Goal: Use online tool/utility: Utilize a website feature to perform a specific function

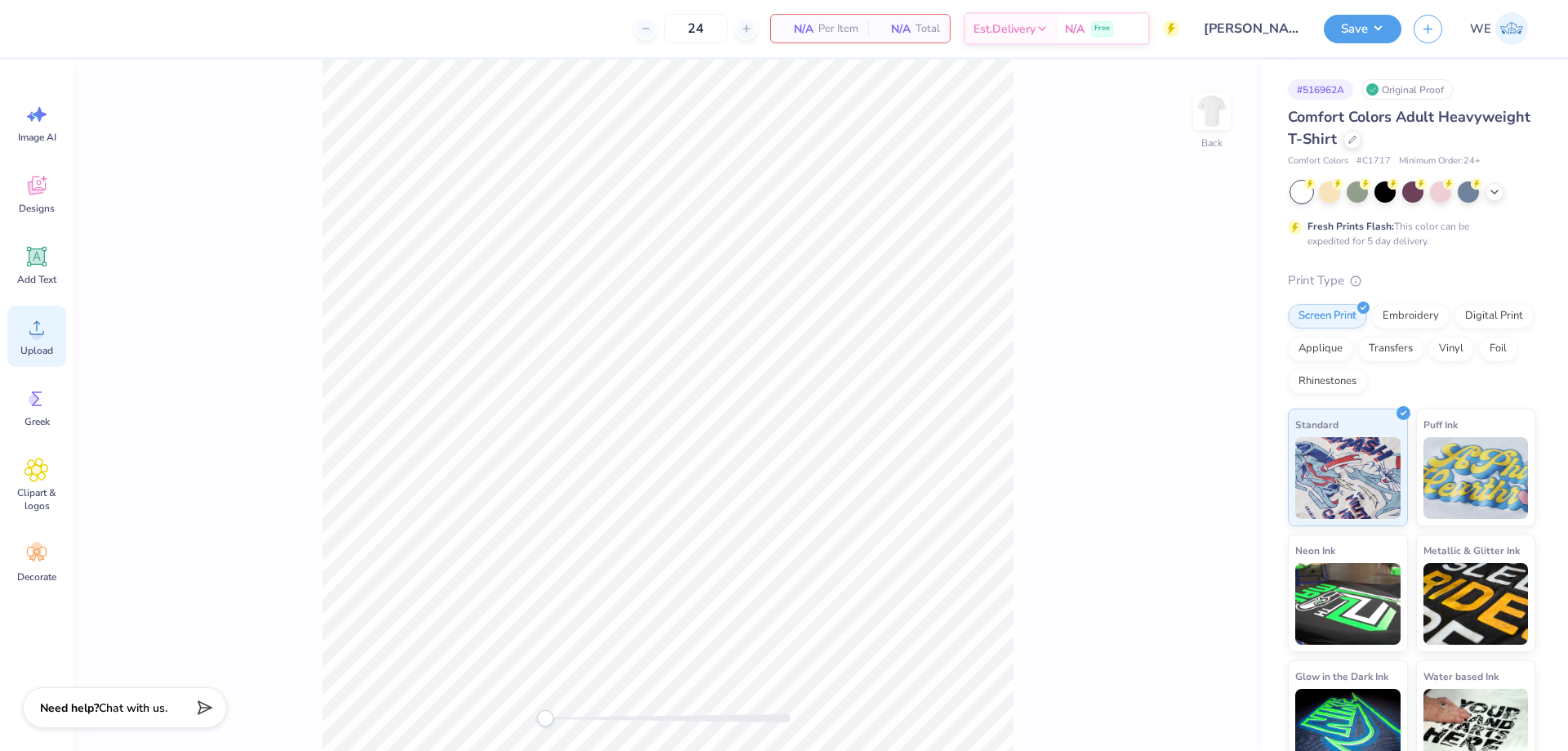
click at [40, 325] on icon at bounding box center [36, 329] width 15 height 14
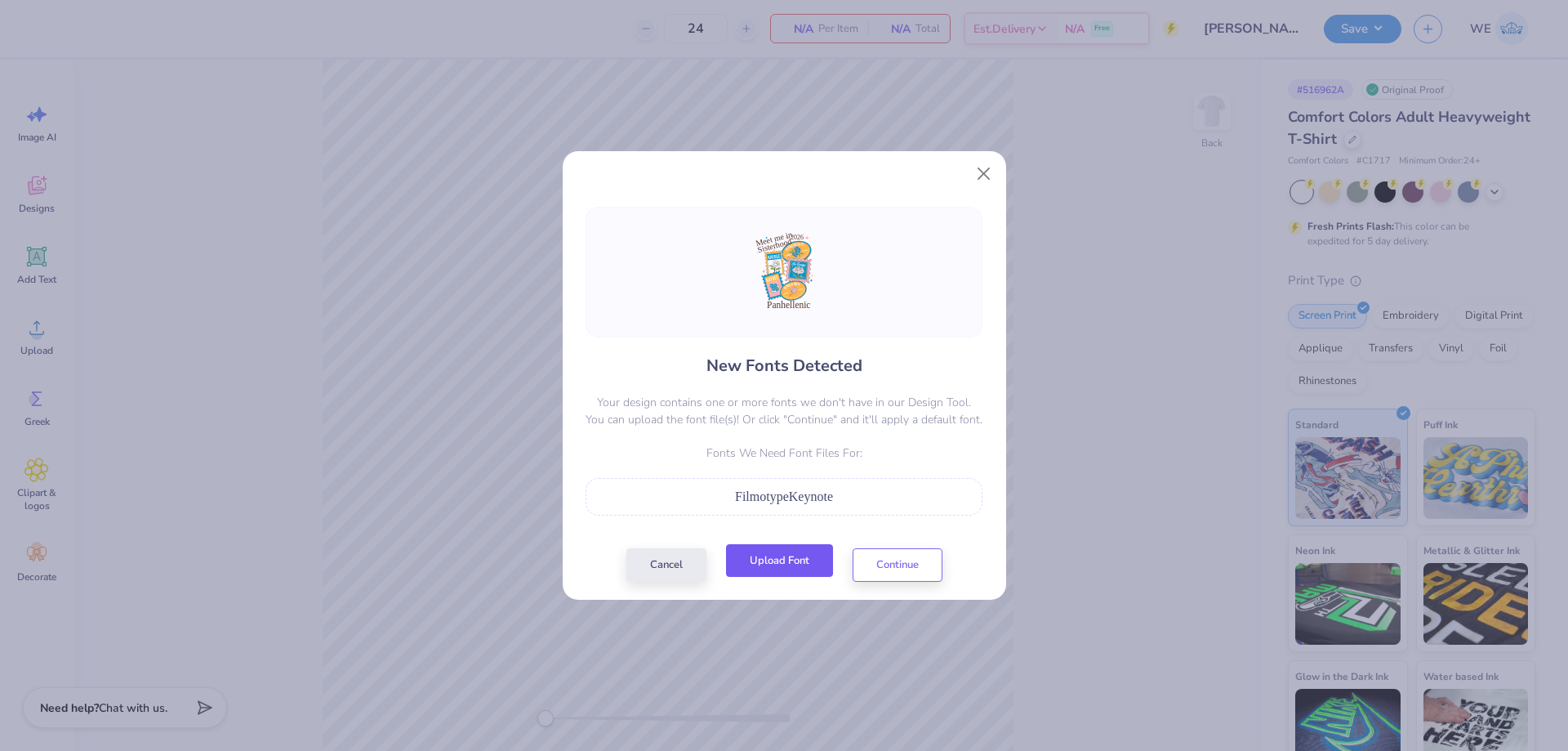
click at [794, 577] on button "Upload Font" at bounding box center [779, 561] width 107 height 34
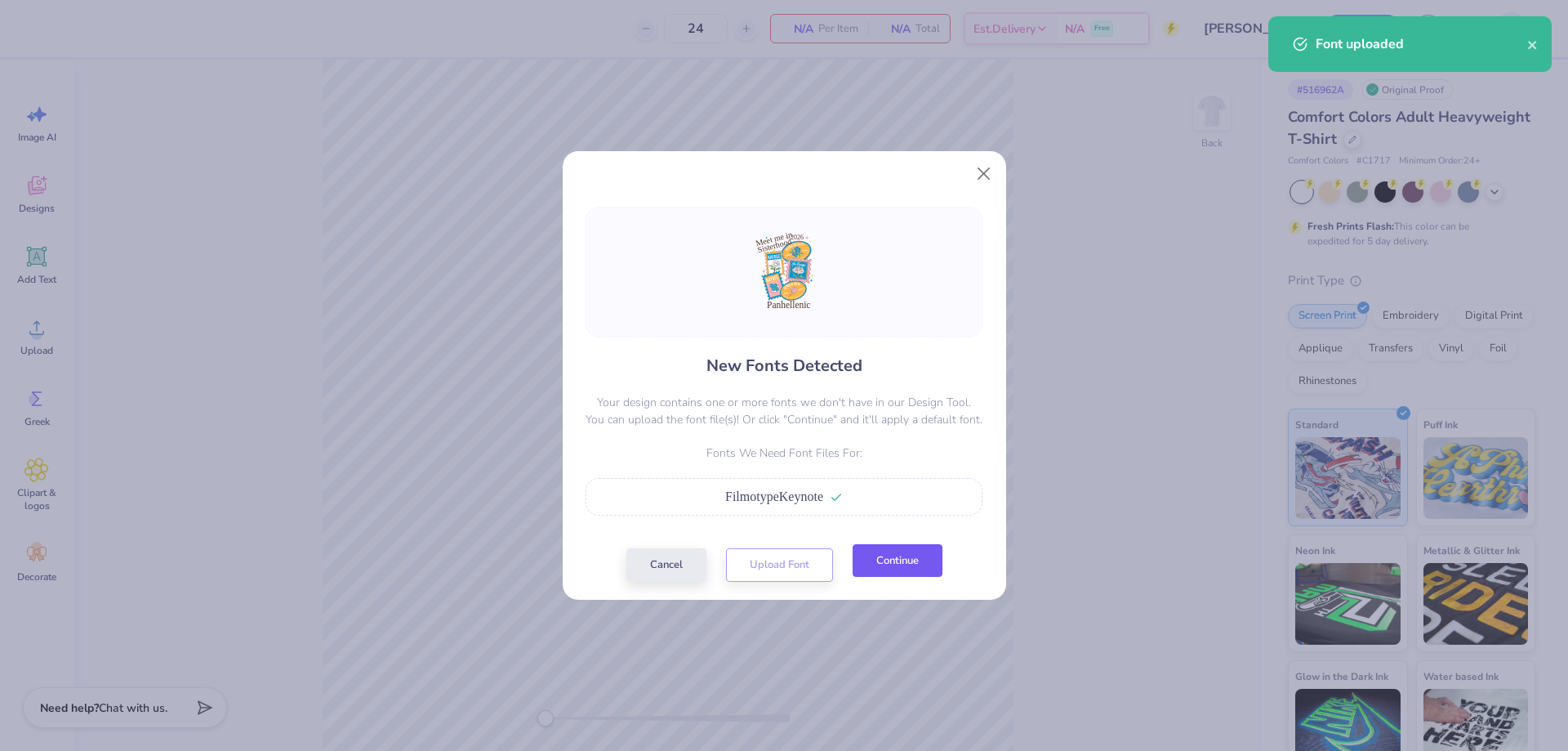
click at [891, 570] on button "Continue" at bounding box center [897, 561] width 90 height 34
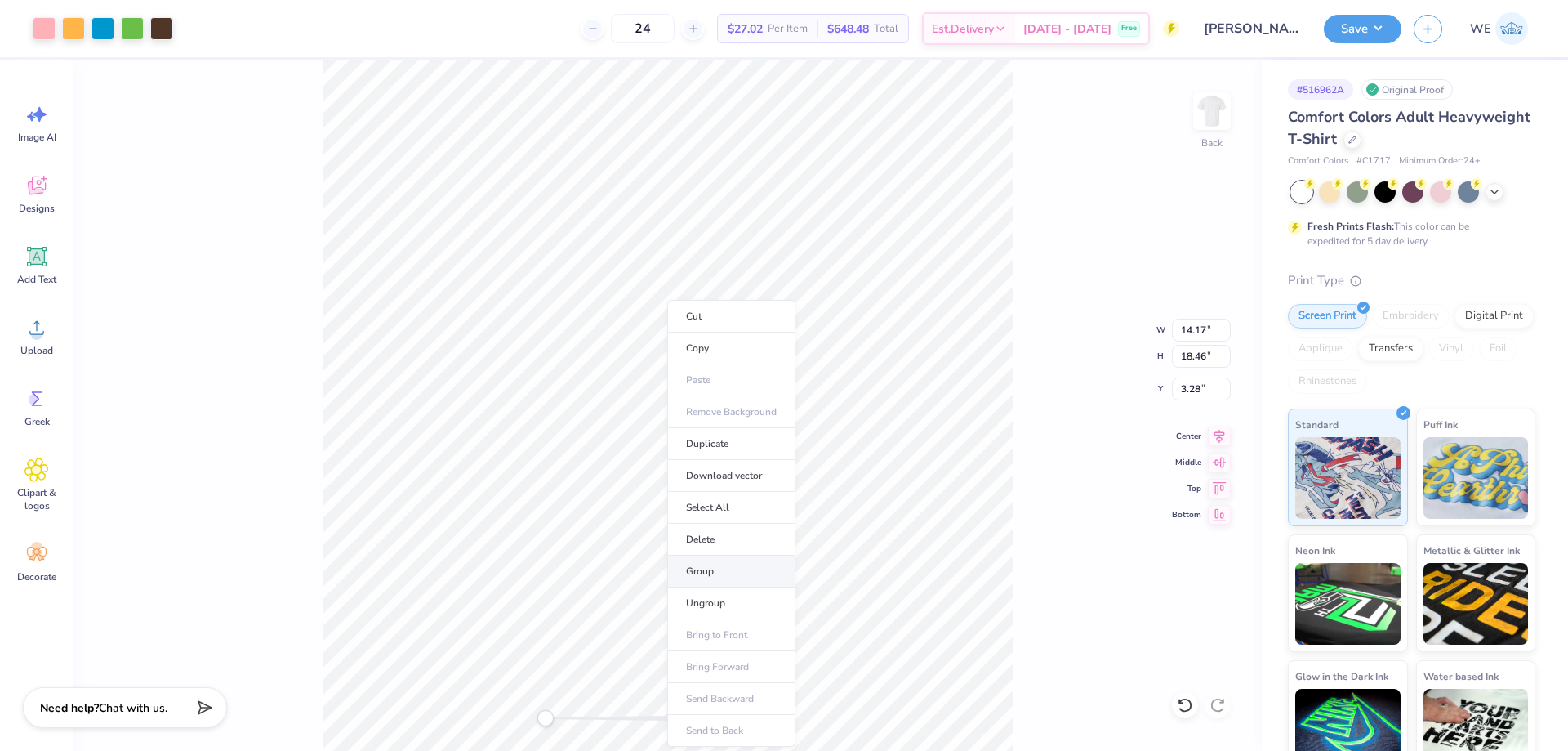
click at [723, 574] on li "Group" at bounding box center [731, 571] width 128 height 32
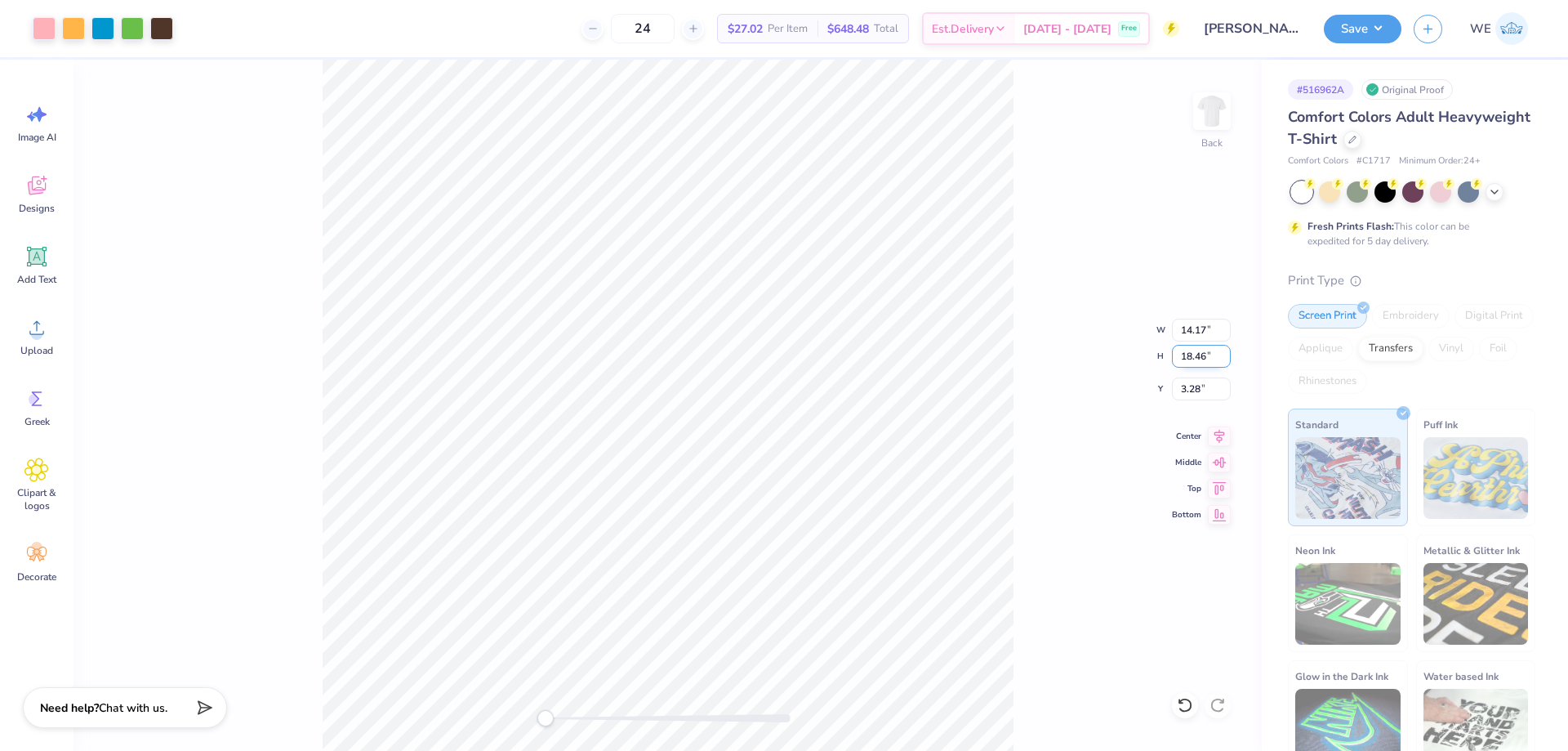
click at [1187, 362] on input "18.46" at bounding box center [1201, 356] width 59 height 23
type input "15"
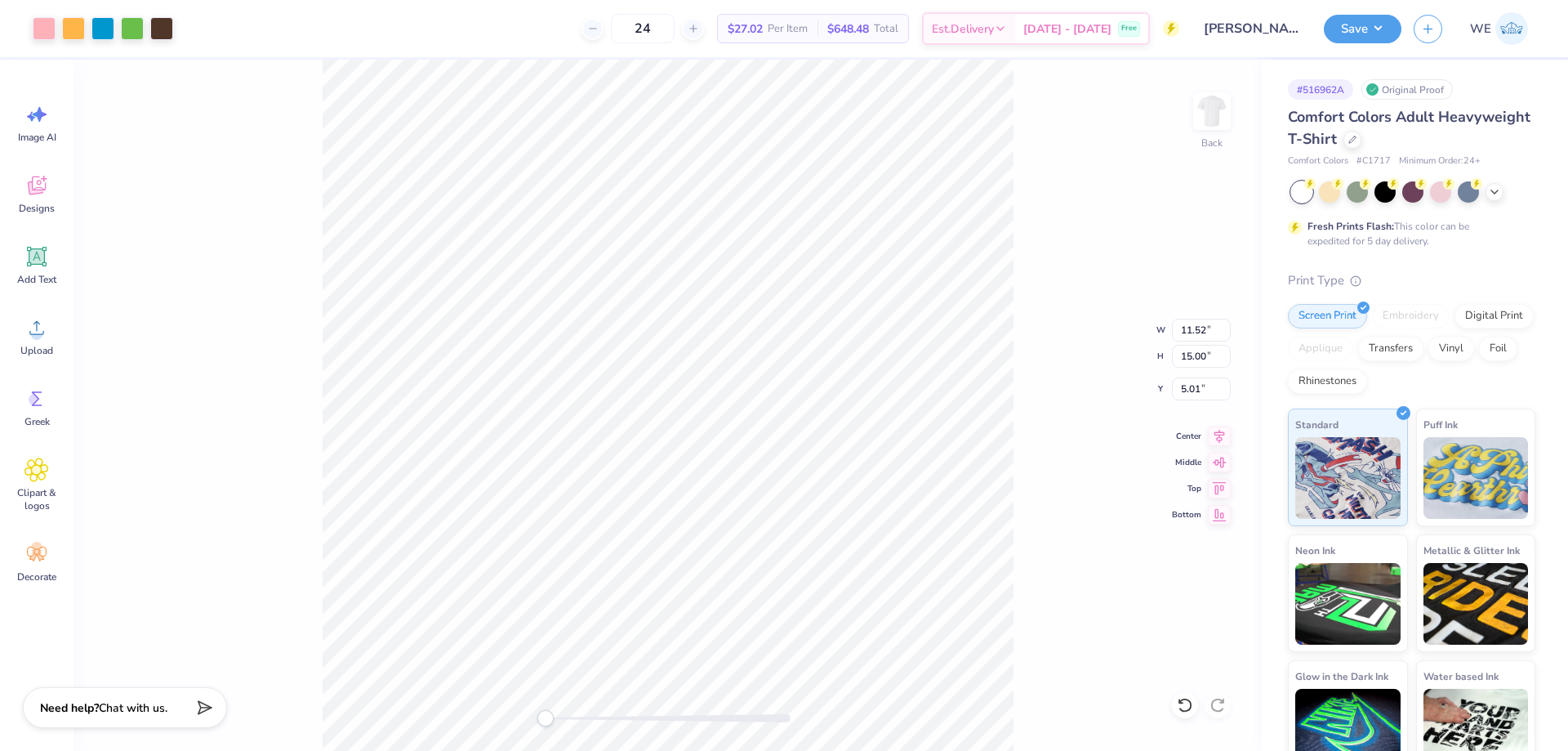
type input "11.52"
type input "15.00"
type input "5.01"
drag, startPoint x: 1195, startPoint y: 395, endPoint x: 1179, endPoint y: 397, distance: 16.1
click at [1195, 394] on input "5.01" at bounding box center [1201, 388] width 59 height 23
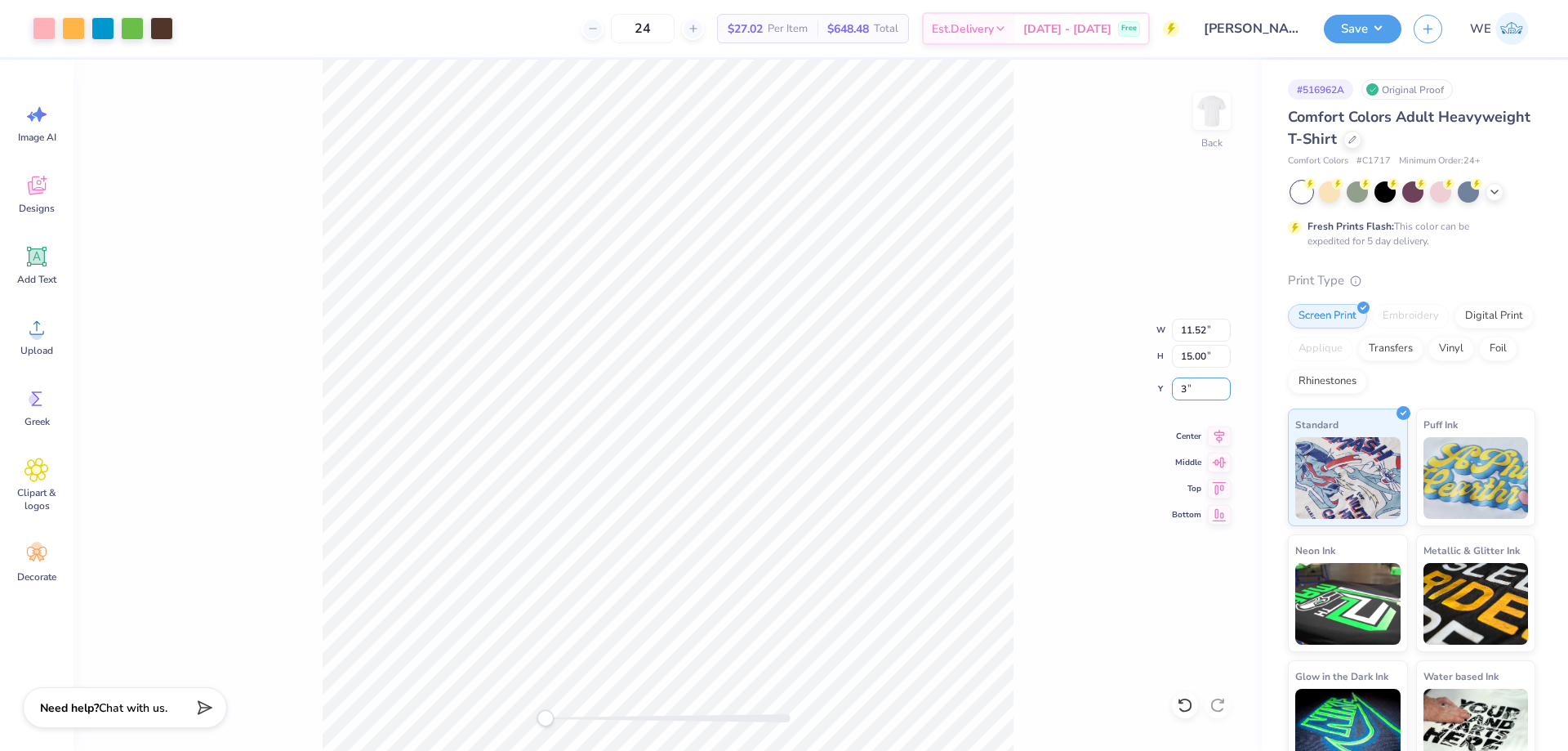
type input "3"
click at [764, 608] on li "Ungroup" at bounding box center [784, 603] width 128 height 32
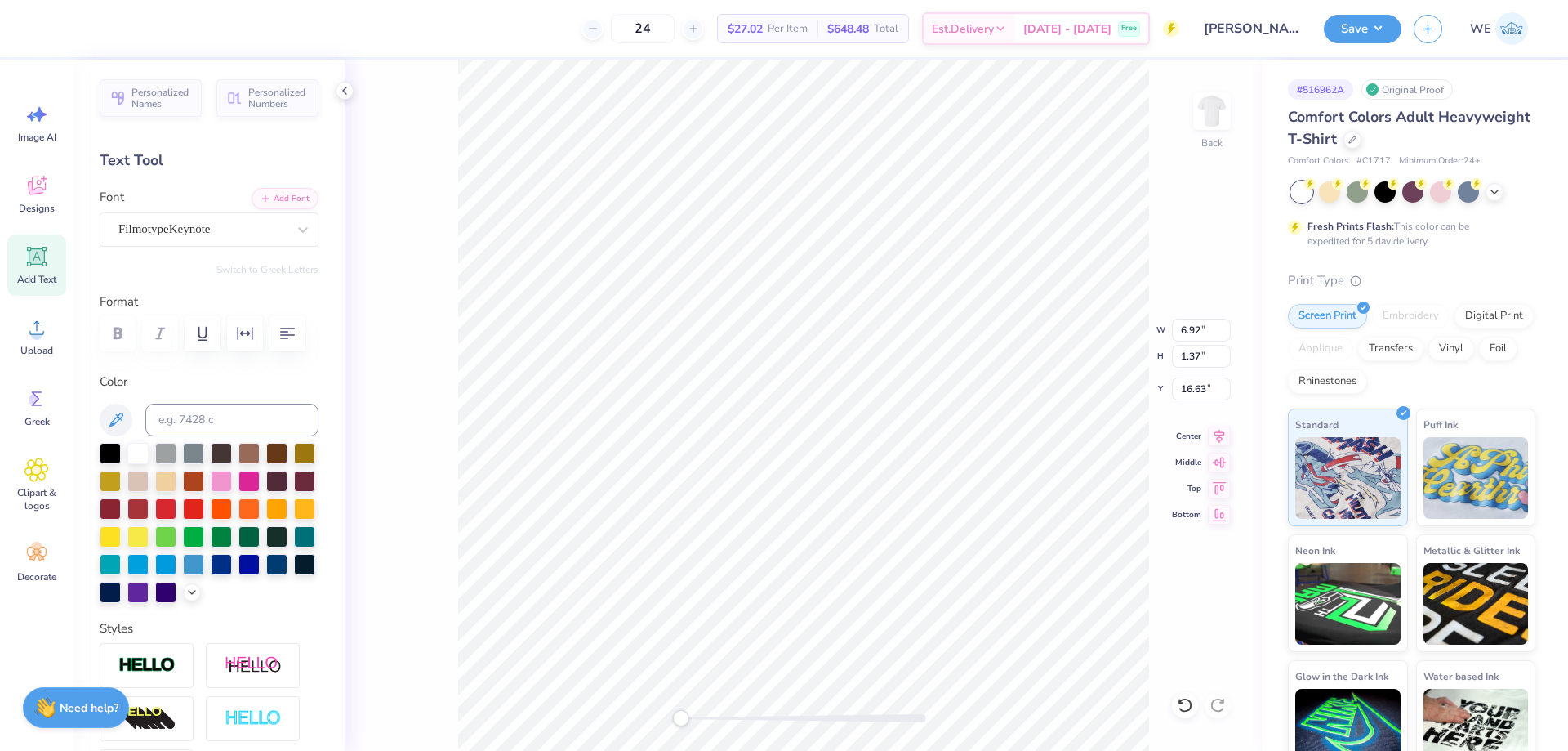
type input "5.63"
type input "2.34"
type input "3.09"
type input "11.47"
type input "14.98"
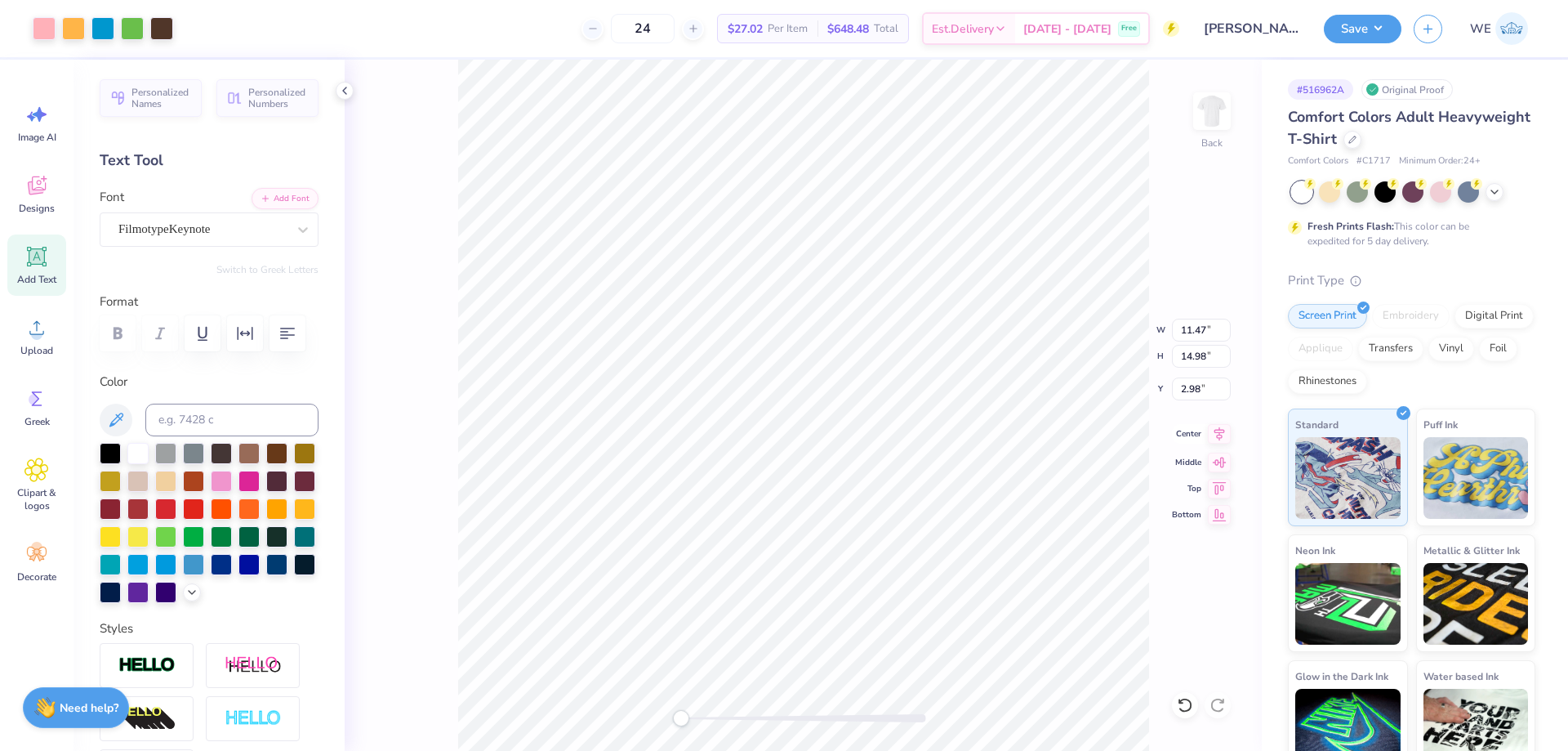
click at [1216, 433] on icon at bounding box center [1219, 434] width 23 height 20
click at [1202, 388] on input "2.98" at bounding box center [1201, 388] width 59 height 23
type input "3.00"
type input "11.48"
type input "15.00"
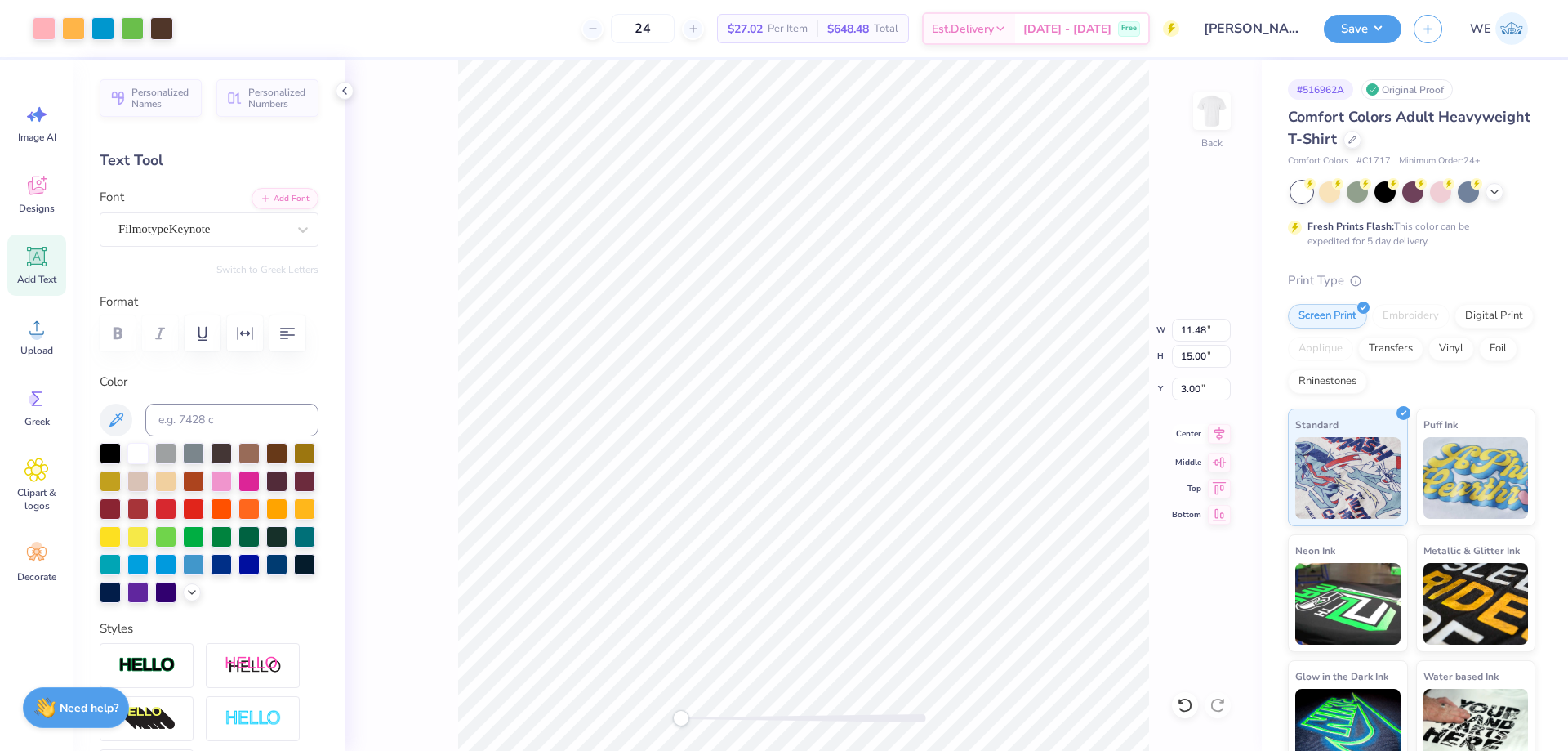
click at [1218, 437] on icon at bounding box center [1220, 433] width 11 height 14
click at [1343, 26] on button "Save" at bounding box center [1362, 26] width 78 height 29
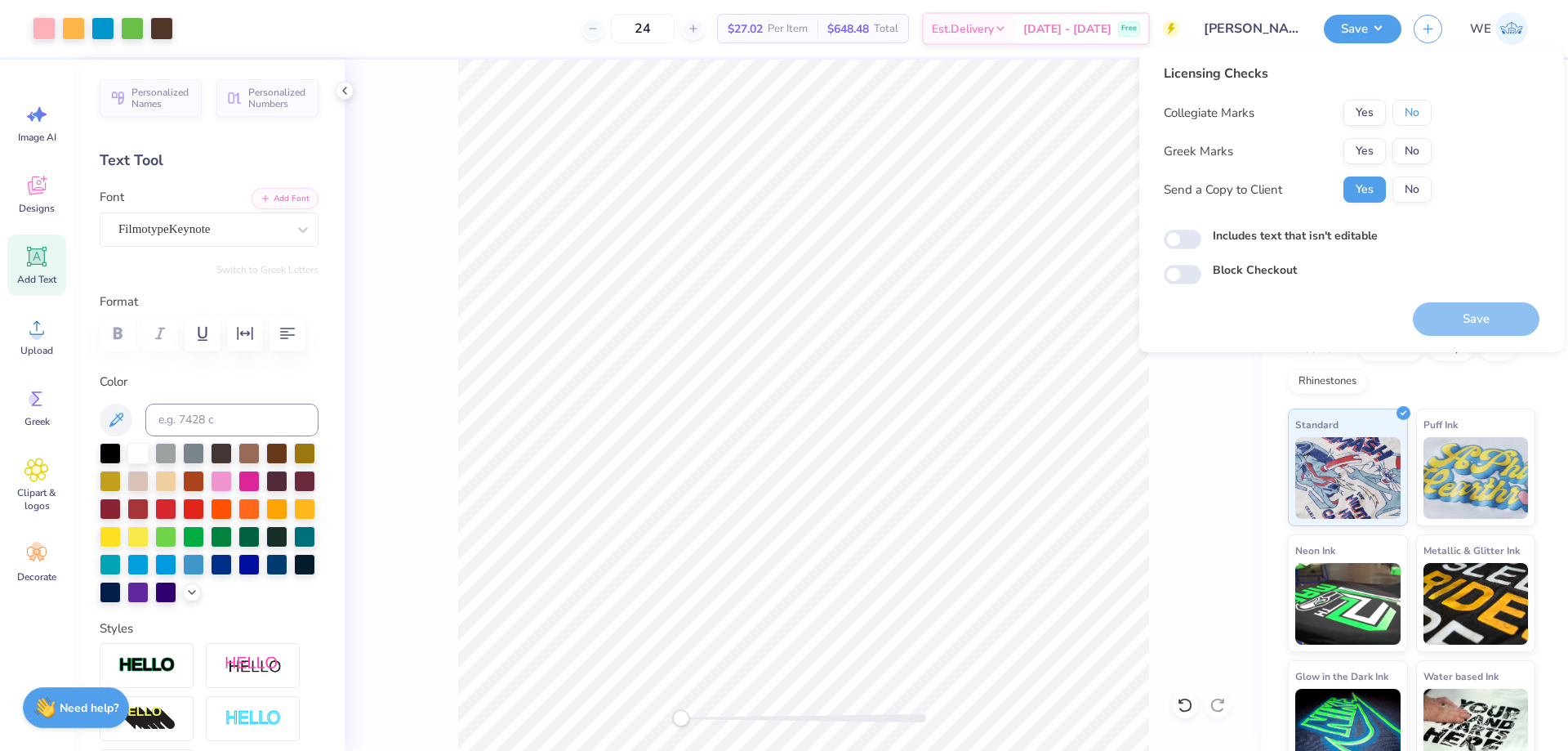
drag, startPoint x: 1415, startPoint y: 109, endPoint x: 1389, endPoint y: 136, distance: 37.5
click at [1412, 109] on button "No" at bounding box center [1411, 113] width 39 height 26
click at [1366, 153] on button "Yes" at bounding box center [1364, 151] width 43 height 26
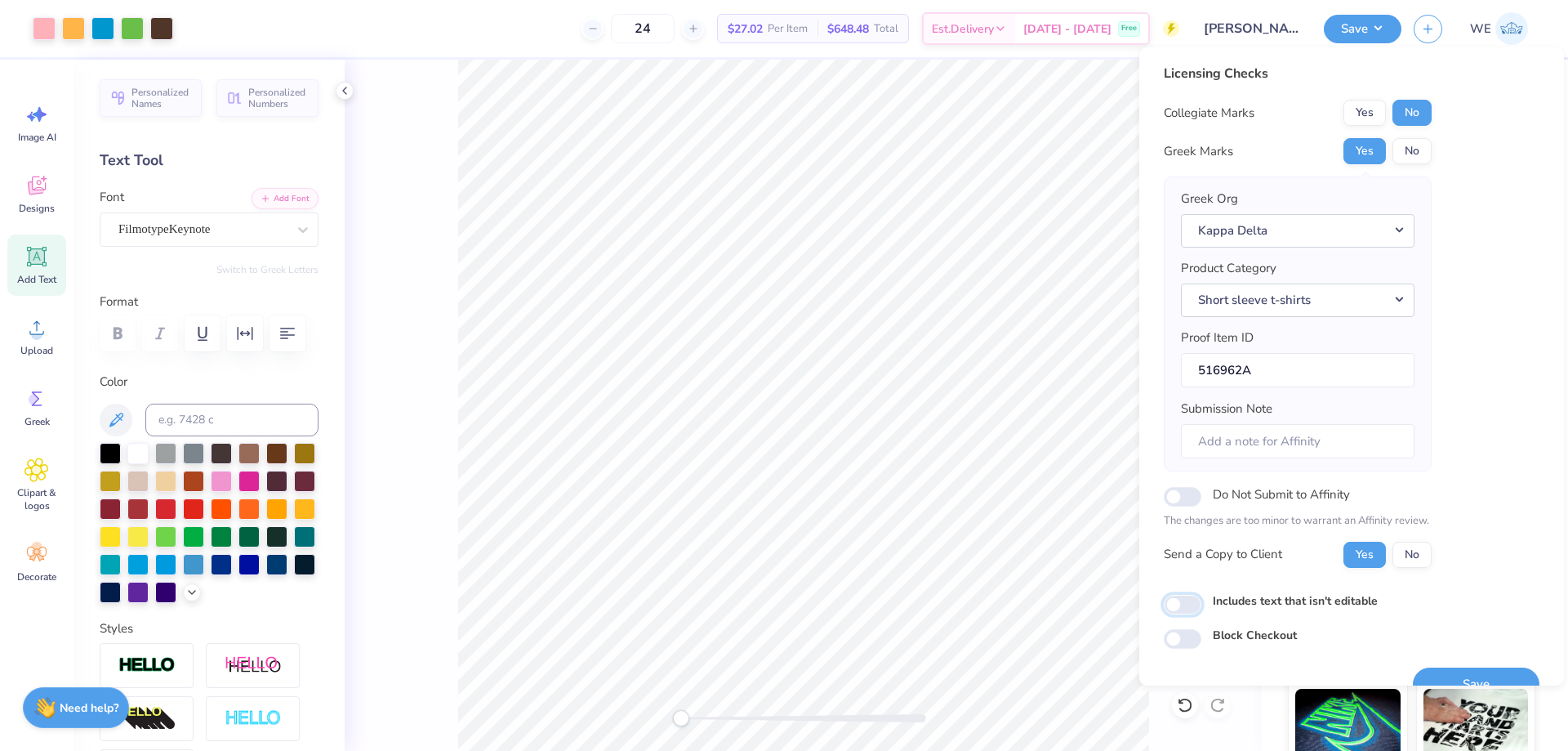
click at [1182, 599] on input "Includes text that isn't editable" at bounding box center [1183, 605] width 38 height 20
checkbox input "true"
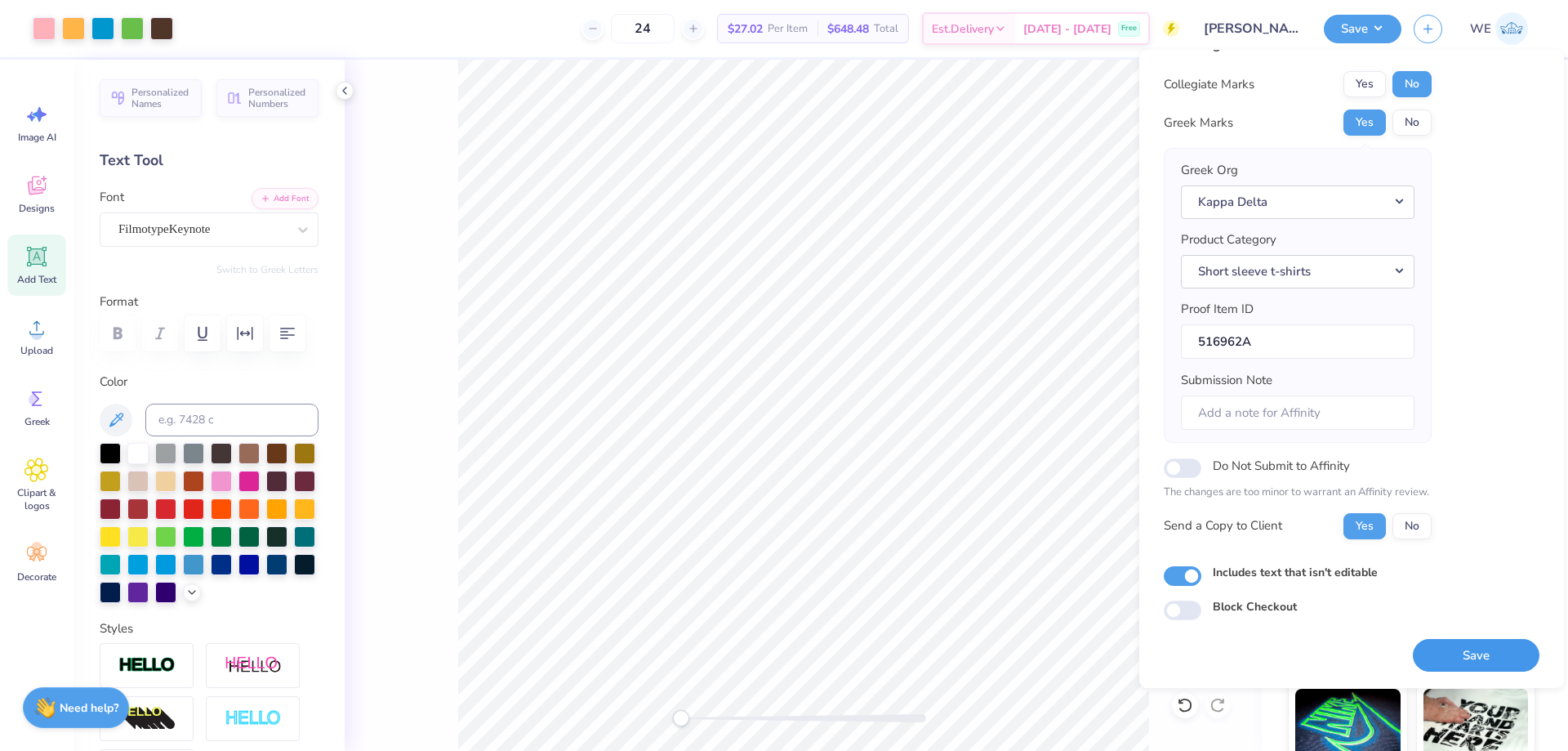
click at [1423, 654] on button "Save" at bounding box center [1475, 656] width 127 height 34
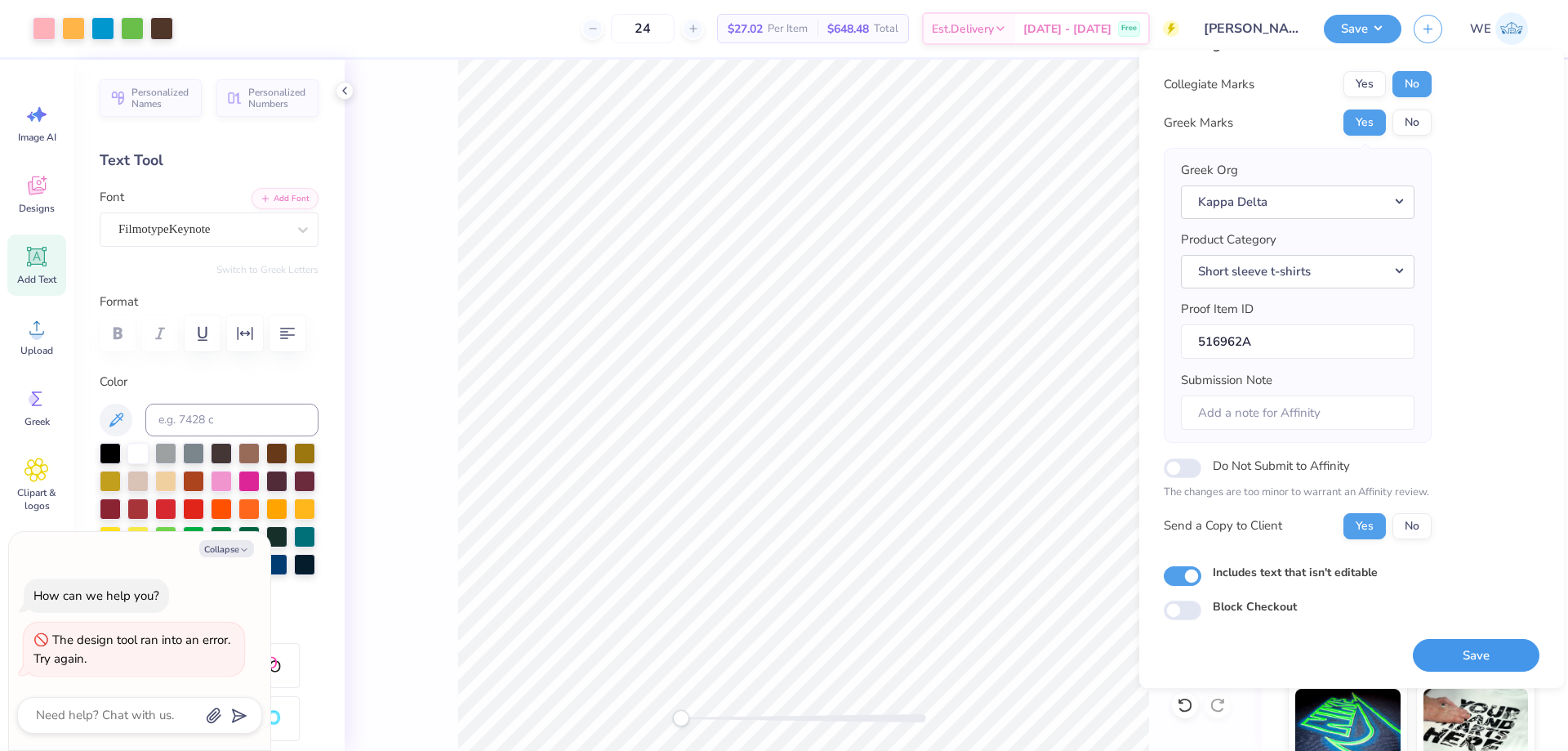
click at [1454, 645] on button "Save" at bounding box center [1475, 656] width 127 height 34
type textarea "x"
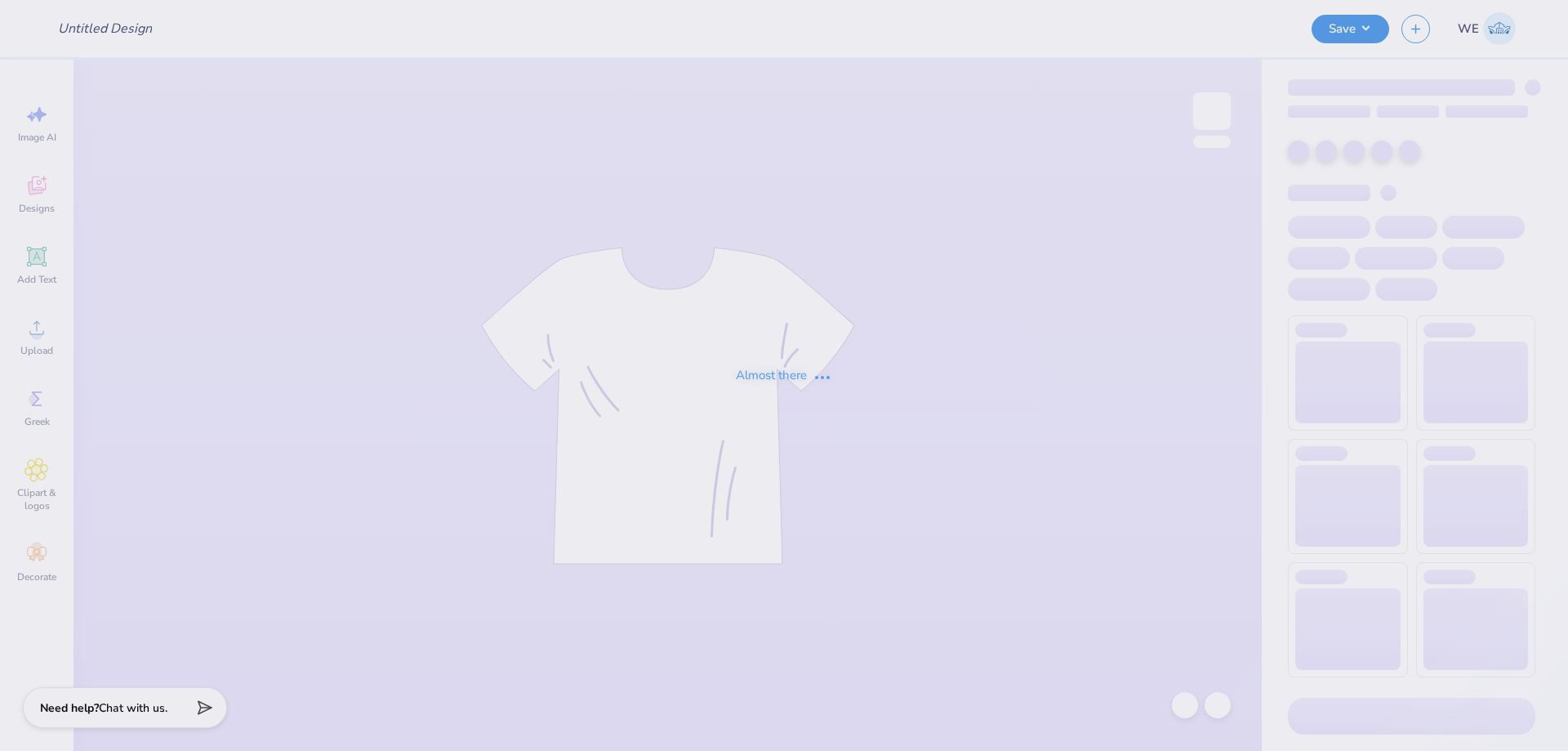
type input "[PERSON_NAME] : [PERSON_NAME][GEOGRAPHIC_DATA][PERSON_NAME]"
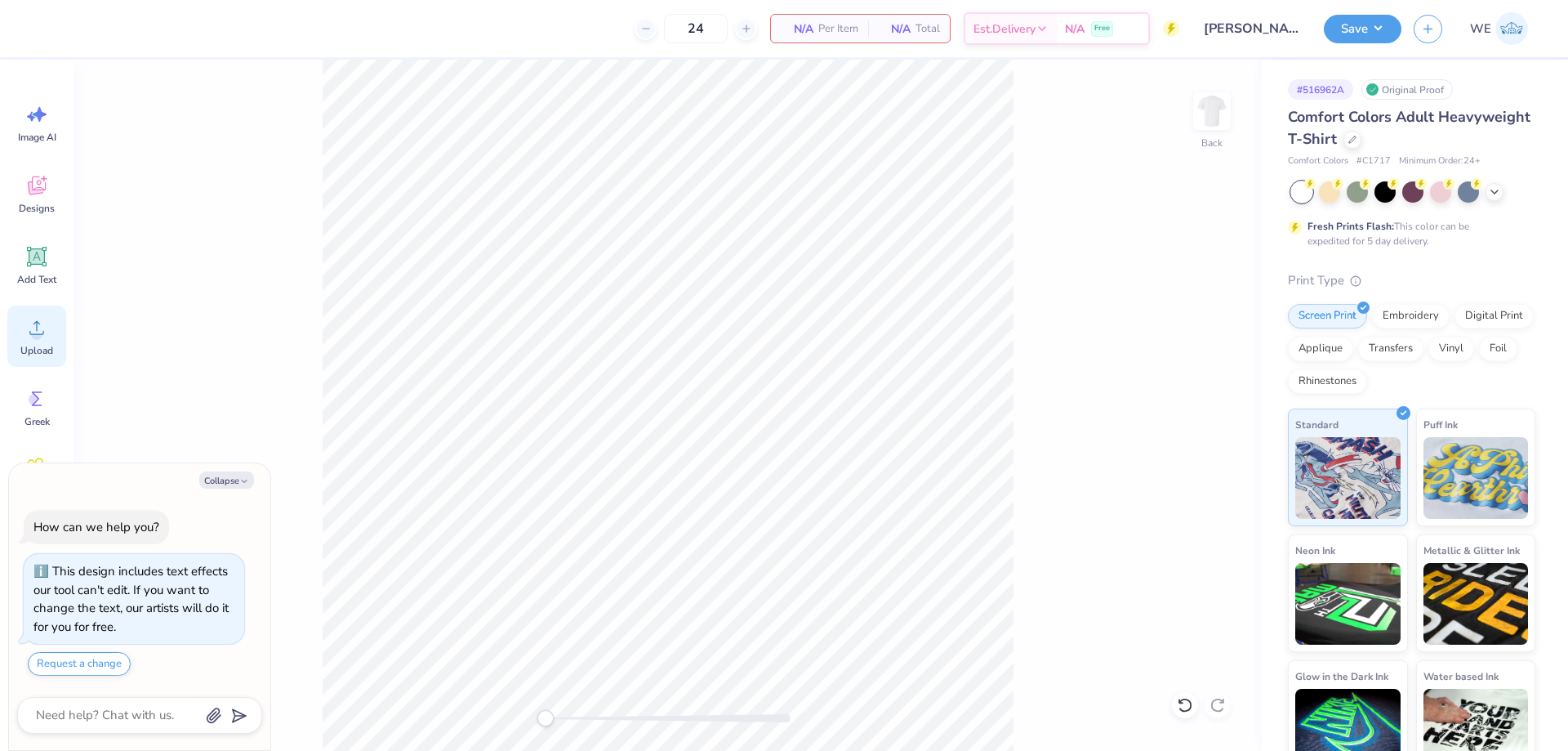
click at [27, 340] on div "Upload" at bounding box center [36, 336] width 59 height 61
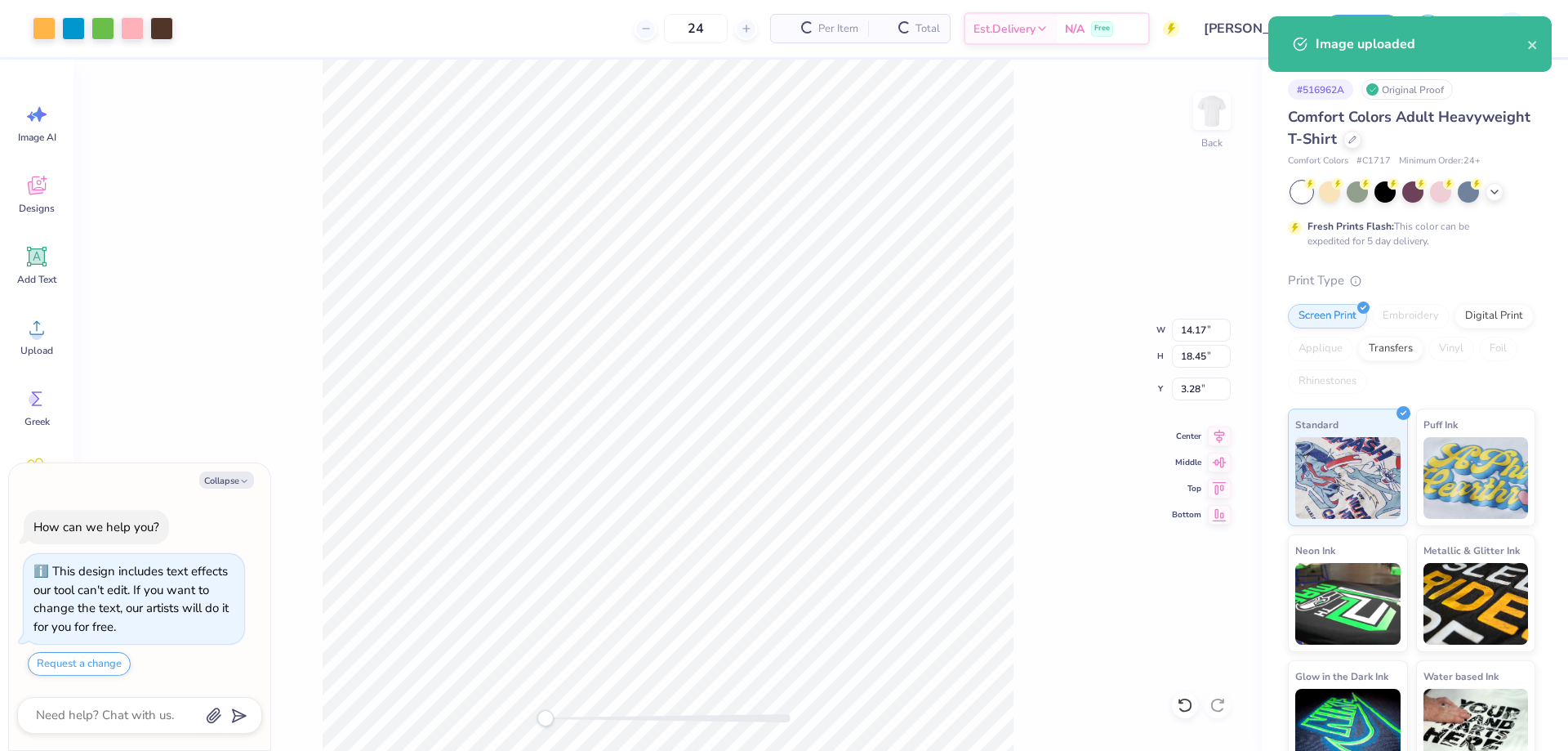
type textarea "x"
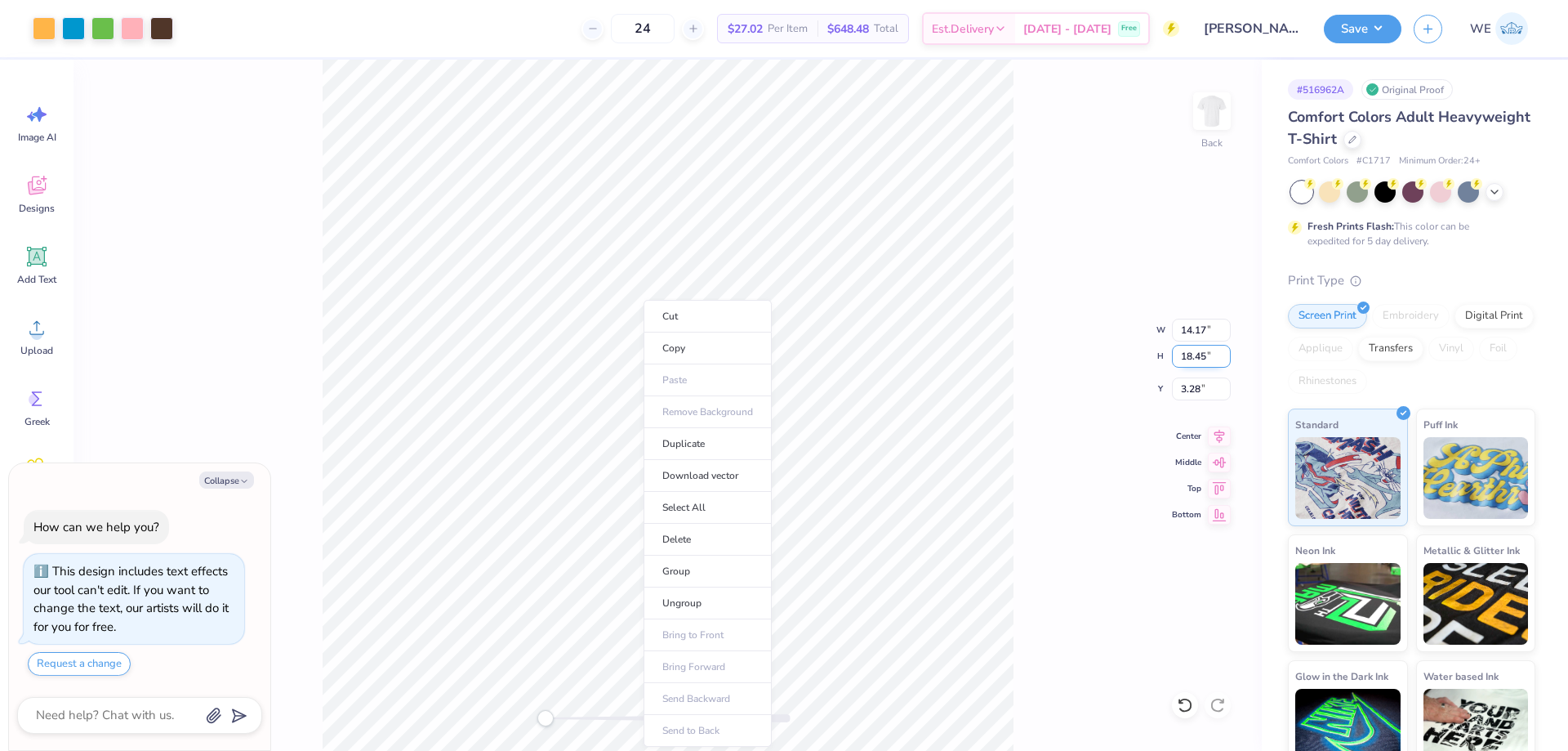
click at [1204, 357] on input "18.45" at bounding box center [1201, 356] width 59 height 23
type input "15"
type textarea "x"
type input "9.85"
type input "14.78"
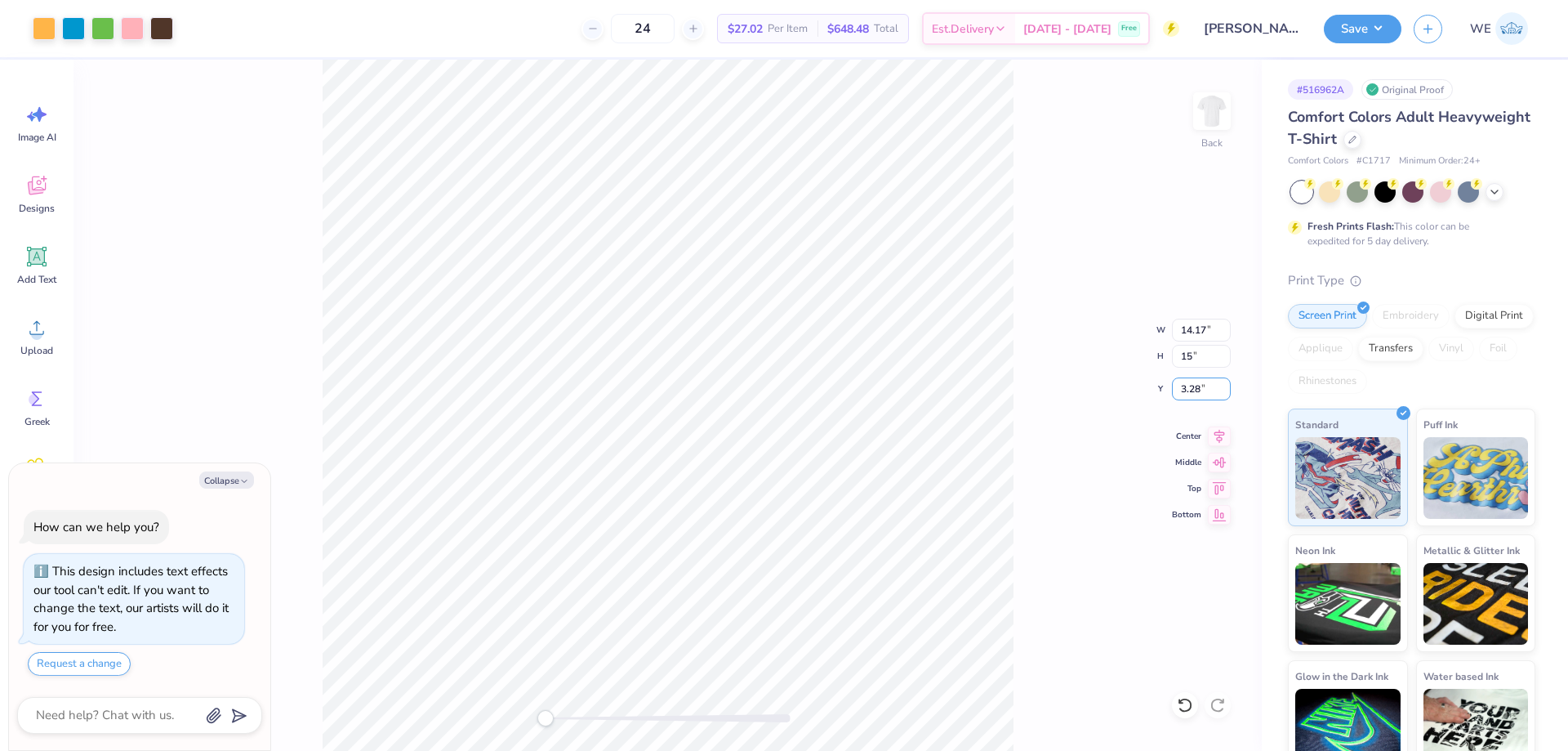
type input "5.11"
click at [685, 646] on div "Back" at bounding box center [668, 405] width 1188 height 691
type textarea "x"
click at [1199, 391] on input "5.01" at bounding box center [1201, 388] width 59 height 23
type input "3"
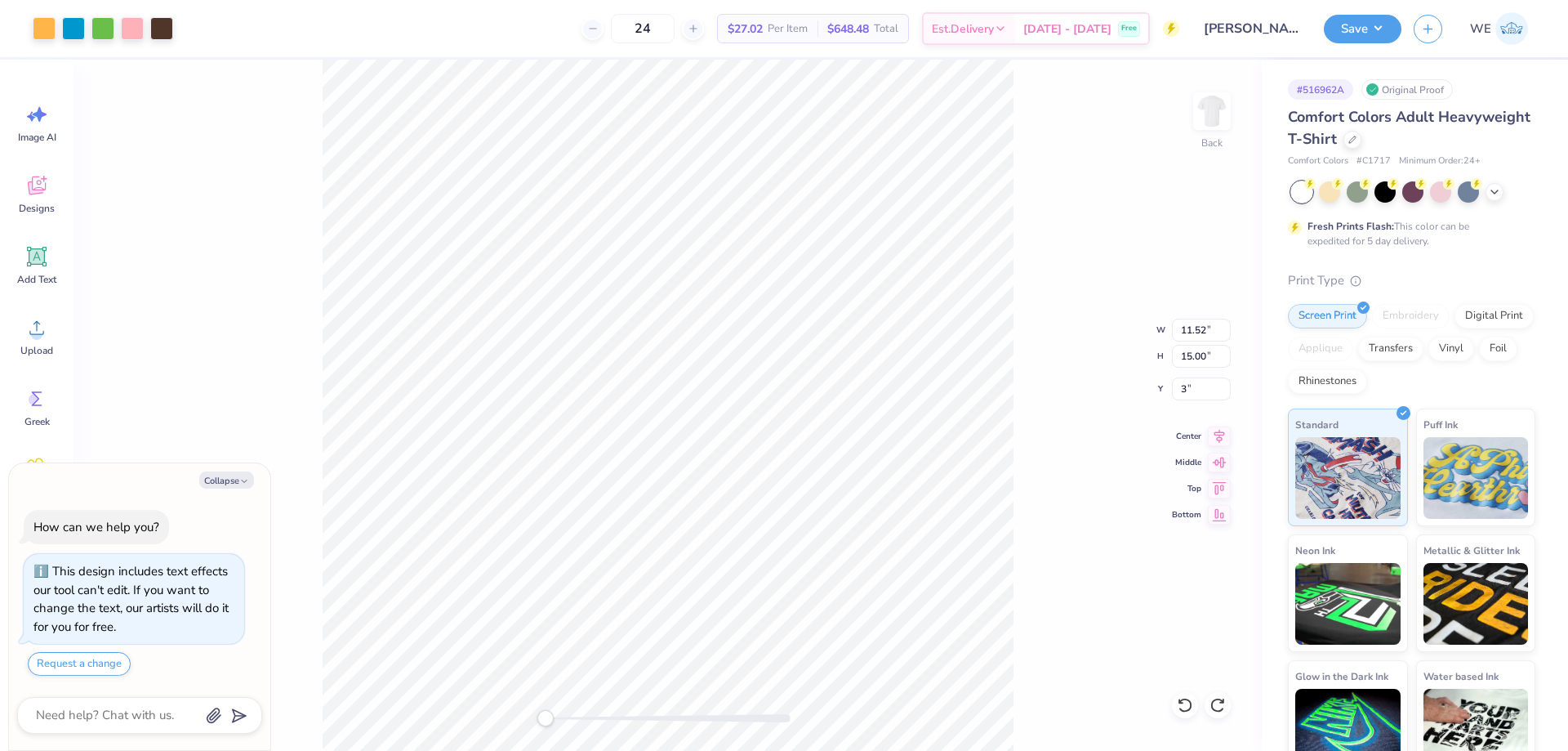
type textarea "x"
type input "3.00"
click at [1339, 23] on button "Save" at bounding box center [1362, 26] width 78 height 29
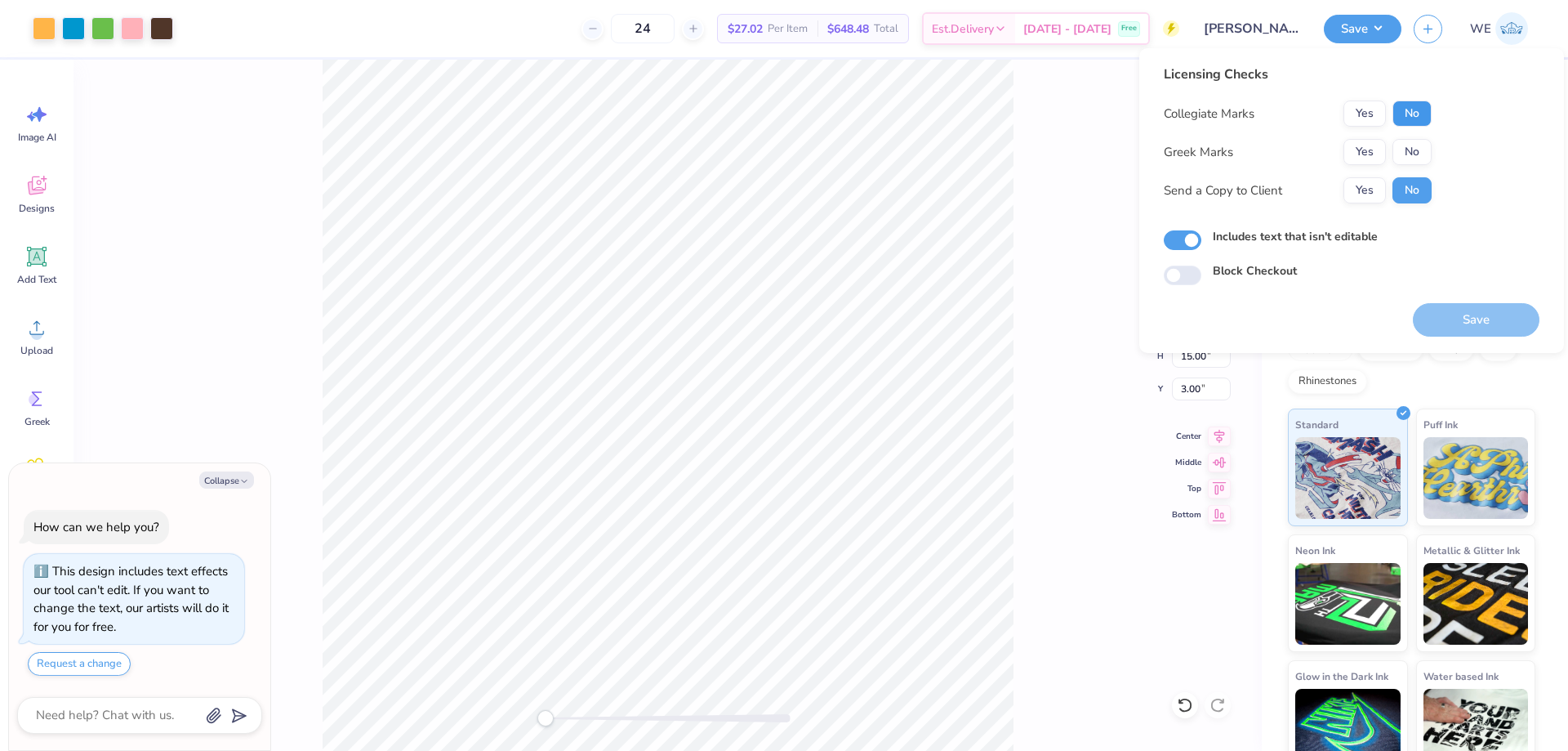
click at [1420, 116] on button "No" at bounding box center [1411, 114] width 39 height 26
click at [1371, 148] on button "Yes" at bounding box center [1364, 152] width 43 height 26
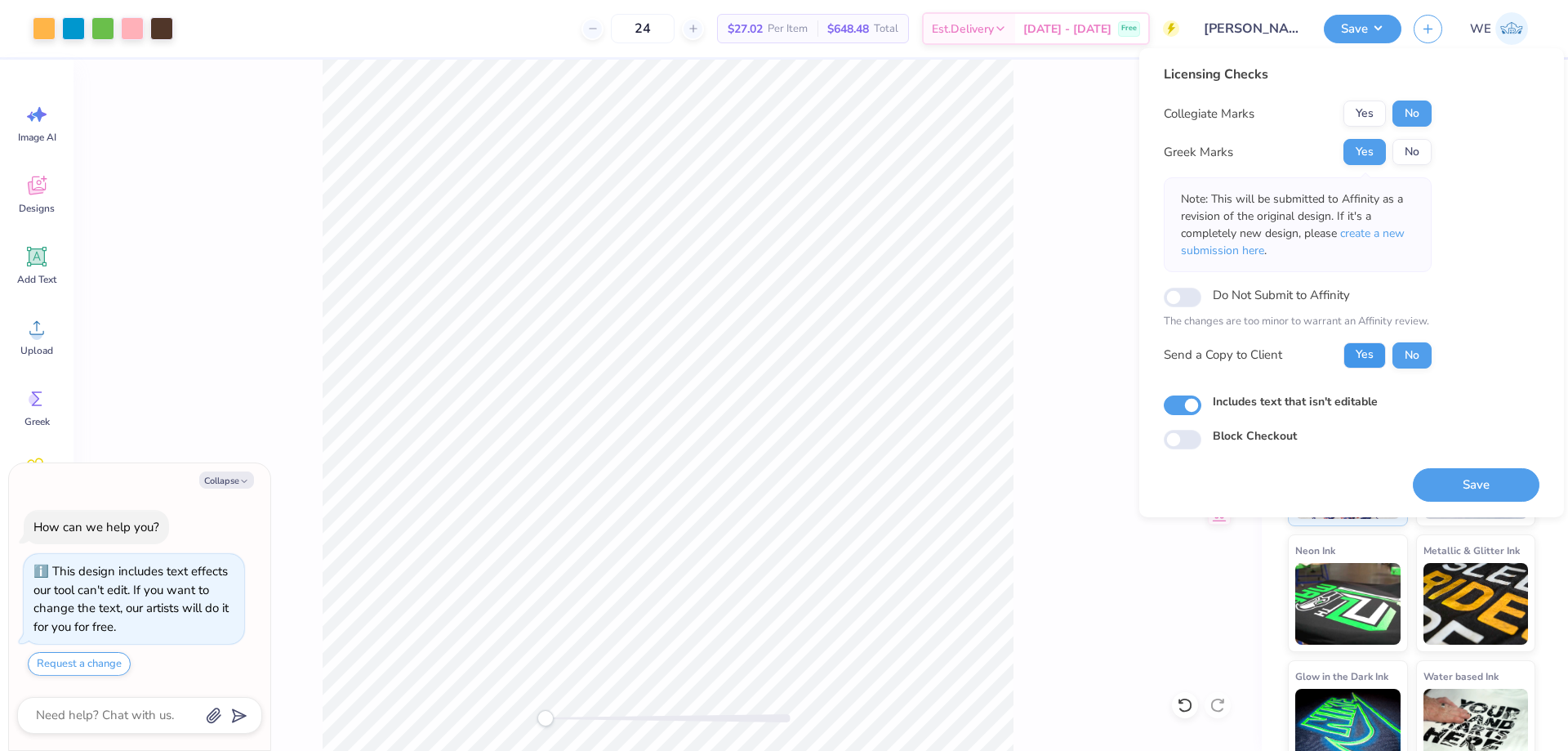
click at [1377, 355] on button "Yes" at bounding box center [1364, 356] width 43 height 26
click at [1464, 497] on button "Save" at bounding box center [1475, 485] width 127 height 34
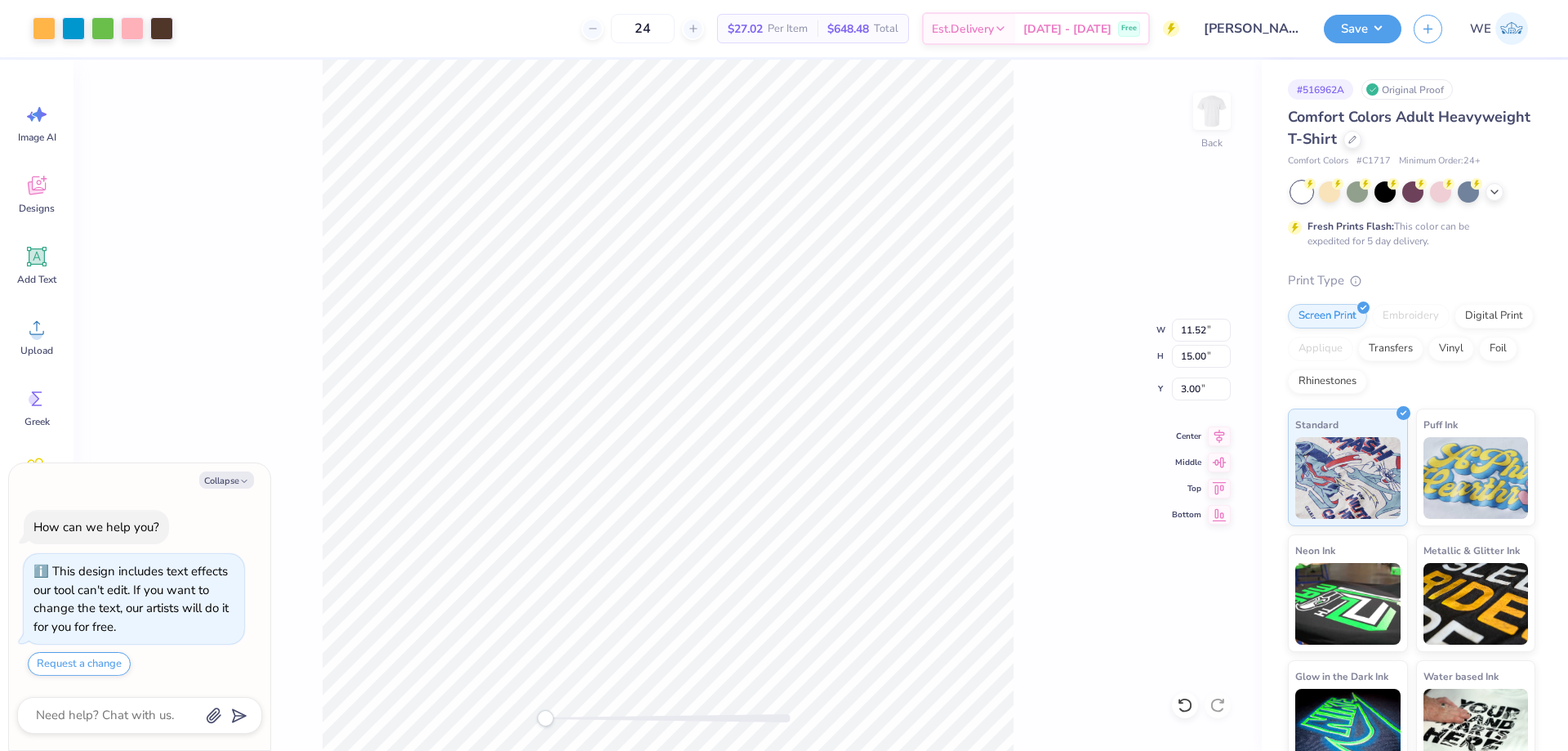
type textarea "x"
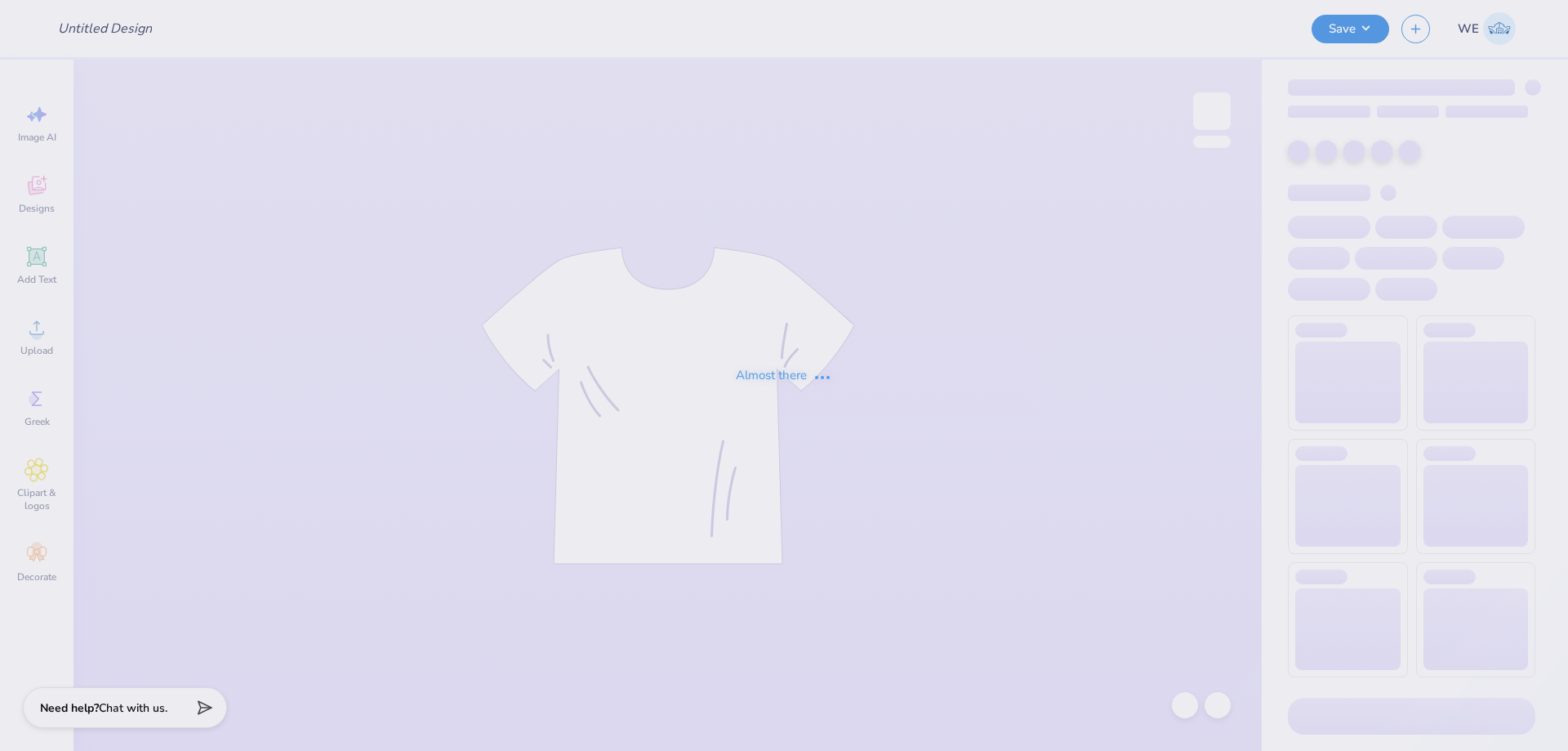
type input "PBP Parents Weekend"
type input "Rush"
